Goal: Navigation & Orientation: Find specific page/section

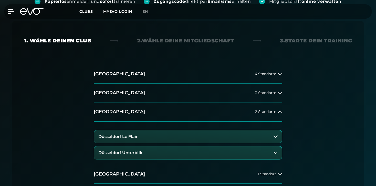
click at [187, 155] on button "Düsseldorf Unterbilk" at bounding box center [187, 153] width 187 height 13
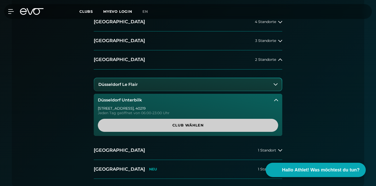
click at [191, 126] on span "Club wählen" at bounding box center [188, 125] width 156 height 5
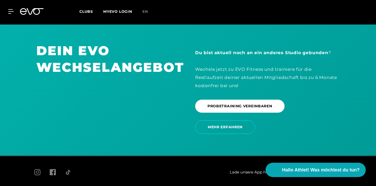
scroll to position [1110, 0]
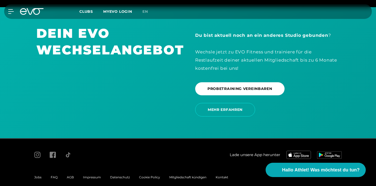
click at [91, 12] on span "Clubs" at bounding box center [86, 11] width 14 height 5
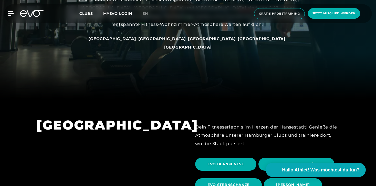
scroll to position [92, 0]
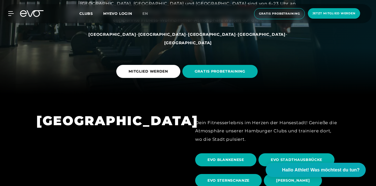
click at [191, 39] on div "[GEOGRAPHIC_DATA] - [GEOGRAPHIC_DATA] - [GEOGRAPHIC_DATA] - [GEOGRAPHIC_DATA] -…" at bounding box center [188, 38] width 230 height 17
click at [191, 37] on span "[GEOGRAPHIC_DATA]" at bounding box center [212, 34] width 48 height 5
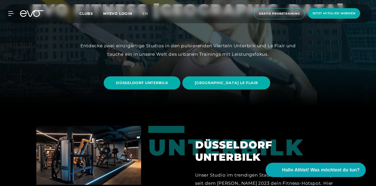
scroll to position [81, 0]
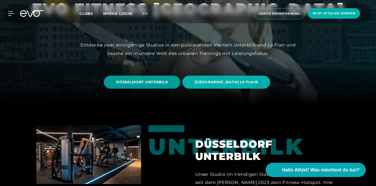
click at [171, 87] on span "DÜSSELDORF UNTERBILK" at bounding box center [142, 82] width 76 height 13
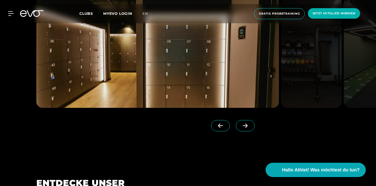
scroll to position [492, 0]
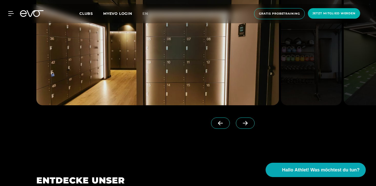
click at [240, 121] on icon at bounding box center [244, 123] width 9 height 5
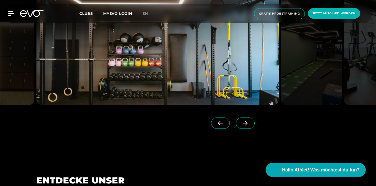
click at [240, 121] on icon at bounding box center [244, 123] width 9 height 5
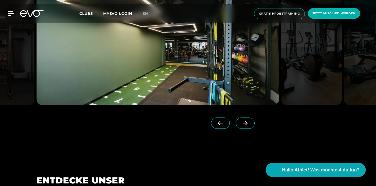
click at [243, 124] on span at bounding box center [245, 123] width 19 height 11
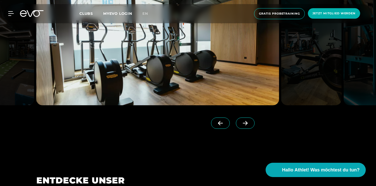
click at [243, 124] on span at bounding box center [245, 123] width 19 height 11
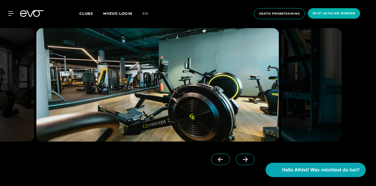
scroll to position [455, 0]
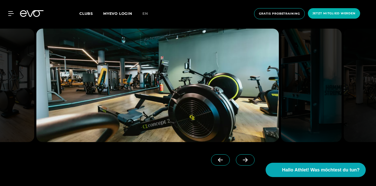
click at [243, 160] on icon at bounding box center [245, 160] width 5 height 4
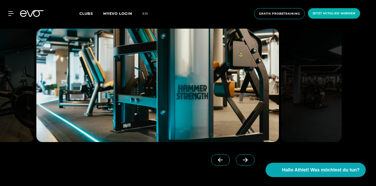
click at [243, 160] on icon at bounding box center [245, 160] width 5 height 4
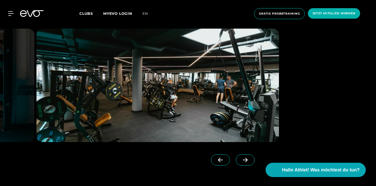
click at [243, 160] on icon at bounding box center [245, 160] width 5 height 4
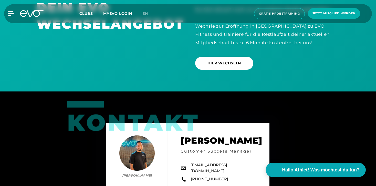
scroll to position [1463, 0]
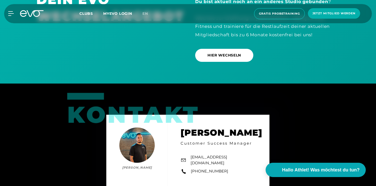
click at [89, 14] on span "Clubs" at bounding box center [86, 13] width 14 height 5
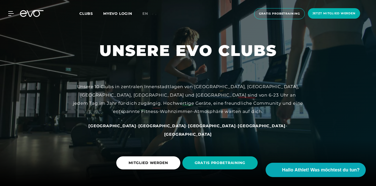
click at [188, 128] on span "[GEOGRAPHIC_DATA]" at bounding box center [212, 126] width 48 height 5
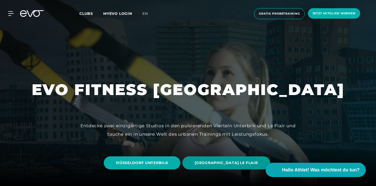
click at [201, 161] on span "[GEOGRAPHIC_DATA] LE FLAIR" at bounding box center [225, 163] width 87 height 13
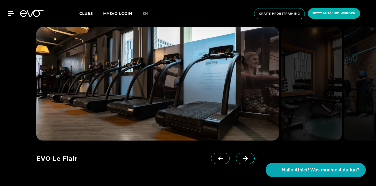
scroll to position [459, 0]
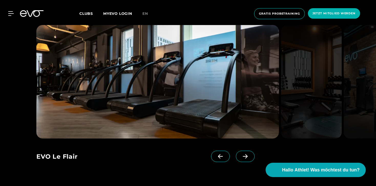
click at [240, 156] on icon at bounding box center [244, 156] width 9 height 5
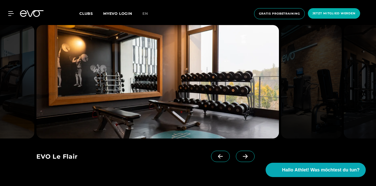
click at [240, 156] on icon at bounding box center [244, 156] width 9 height 5
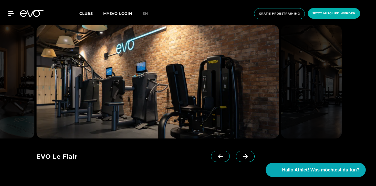
click at [240, 156] on icon at bounding box center [244, 156] width 9 height 5
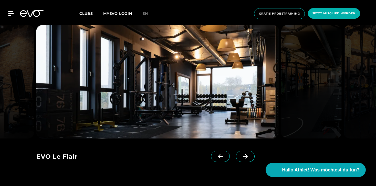
click at [218, 159] on span at bounding box center [220, 156] width 19 height 11
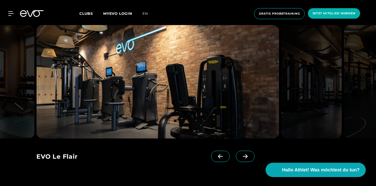
click at [242, 159] on span at bounding box center [245, 156] width 19 height 11
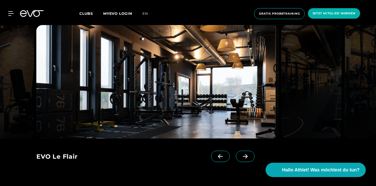
click at [242, 159] on span at bounding box center [245, 156] width 19 height 11
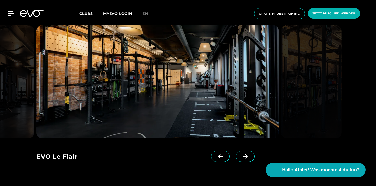
click at [242, 159] on span at bounding box center [245, 156] width 19 height 11
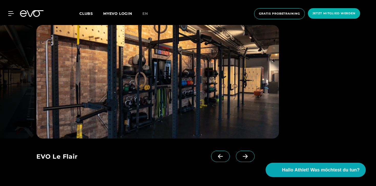
click at [242, 159] on span at bounding box center [245, 156] width 19 height 11
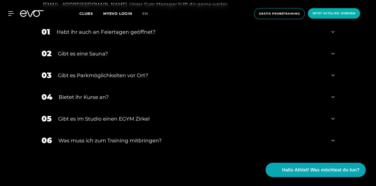
scroll to position [1581, 0]
